Goal: Task Accomplishment & Management: Manage account settings

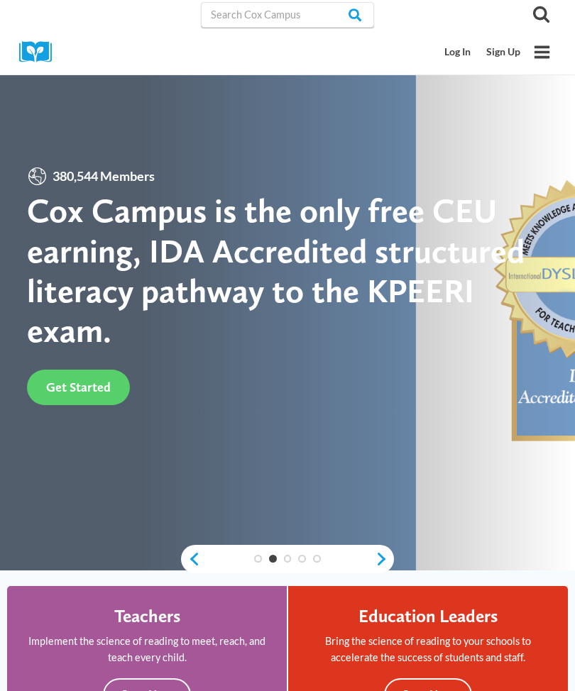
click at [455, 51] on link "Log In" at bounding box center [458, 52] width 42 height 26
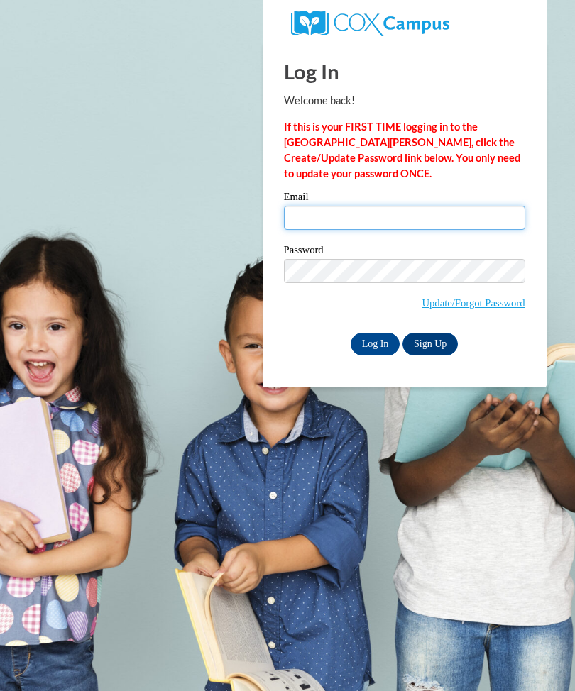
click at [375, 215] on input "Email" at bounding box center [404, 218] width 241 height 24
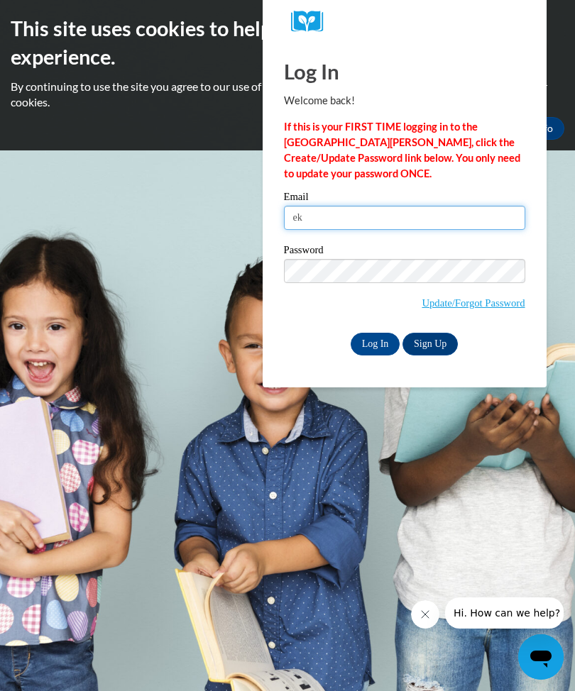
type input "e"
type input "[EMAIL_ADDRESS][DOMAIN_NAME]"
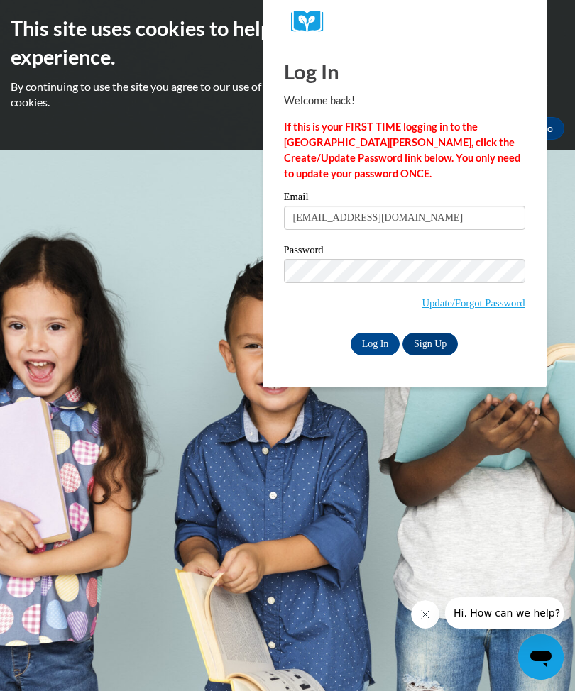
click at [378, 342] on input "Log In" at bounding box center [376, 344] width 50 height 23
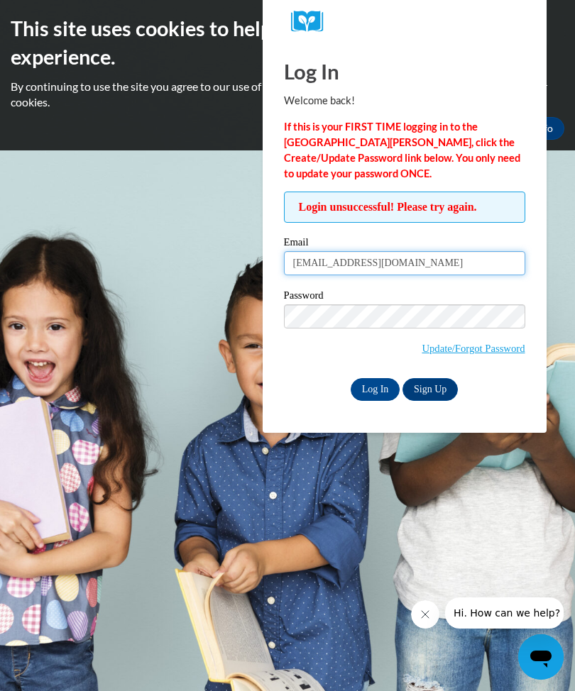
click at [416, 262] on input "[EMAIL_ADDRESS][DOMAIN_NAME]" at bounding box center [404, 263] width 241 height 24
type input "m"
click at [429, 263] on input "atiggs-merritt@mdes.ms" at bounding box center [404, 263] width 241 height 24
type input "atiggs-merritt@mdes.ms.us"
click at [375, 392] on input "Log In" at bounding box center [376, 389] width 50 height 23
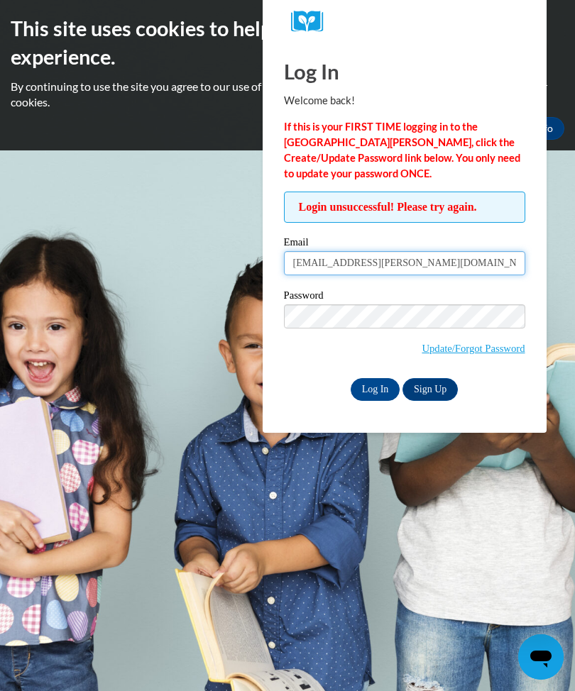
click at [443, 255] on input "[EMAIL_ADDRESS][PERSON_NAME][DOMAIN_NAME]" at bounding box center [404, 263] width 241 height 24
click at [418, 260] on input "atiggs-merritt@mdes.ms.us" at bounding box center [404, 263] width 241 height 24
type input "atiggs-merritt@mdes.ms"
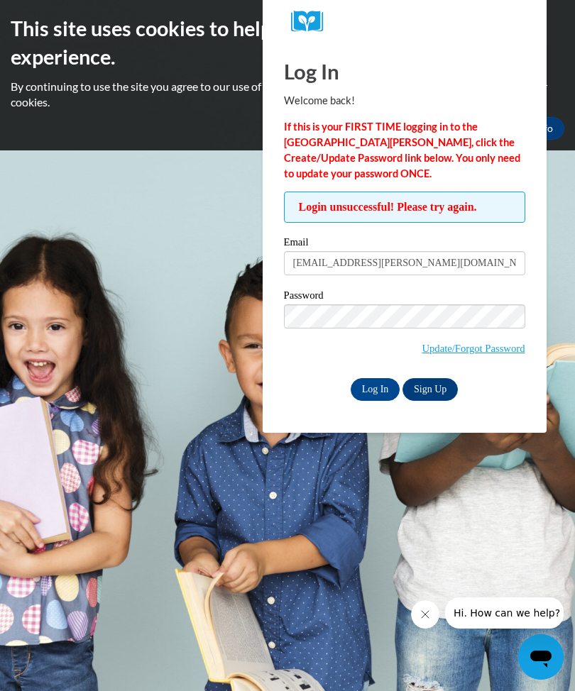
click at [509, 238] on label "Email" at bounding box center [404, 244] width 241 height 14
click at [509, 251] on input "atiggs-merritt@mdes.ms" at bounding box center [404, 263] width 241 height 24
